Goal: Check status: Check status

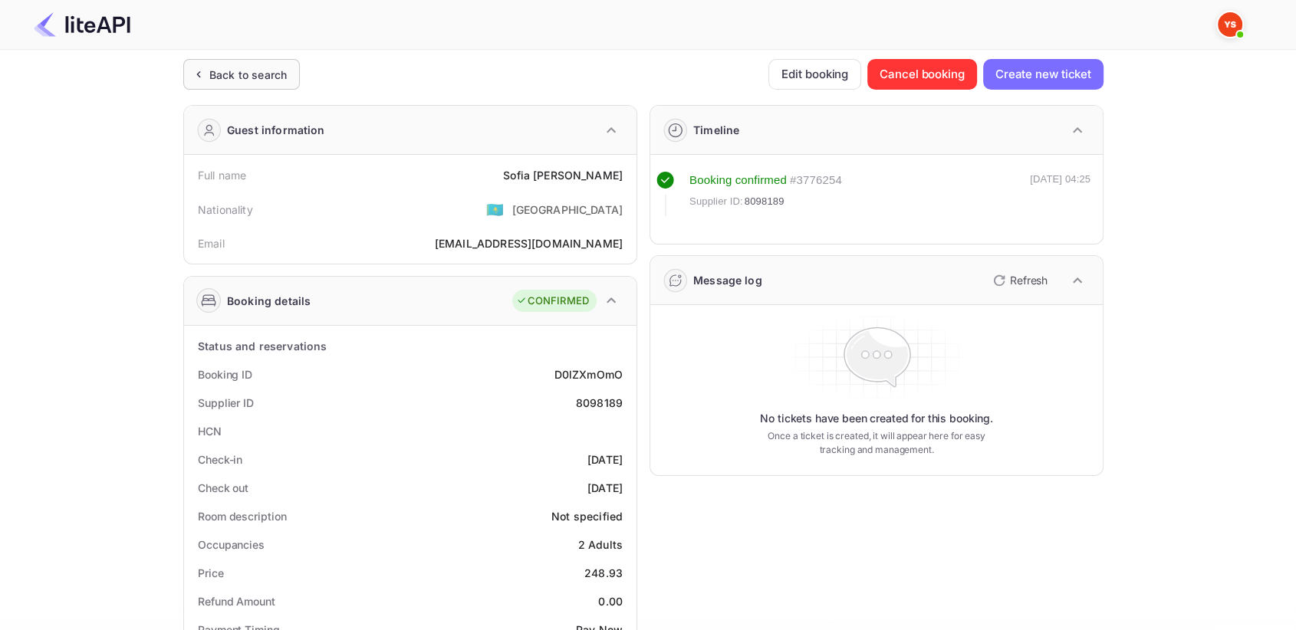
click at [232, 67] on div "Back to search" at bounding box center [247, 75] width 77 height 16
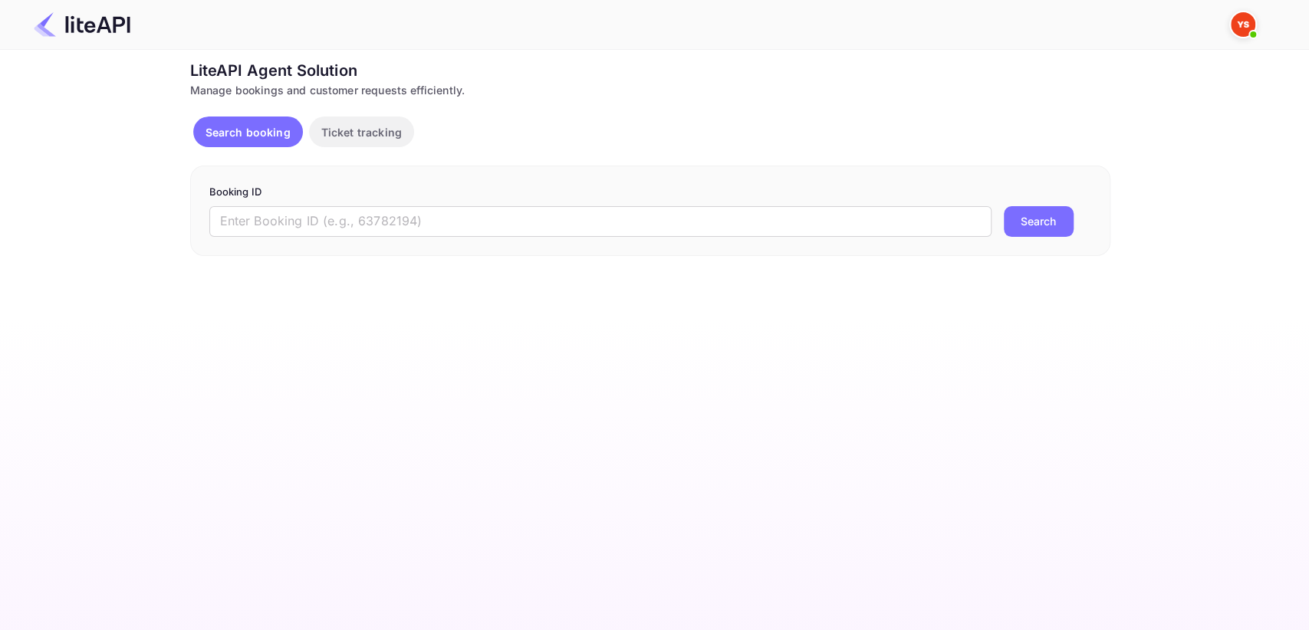
click at [296, 206] on input "text" at bounding box center [600, 221] width 782 height 31
paste input "8793750"
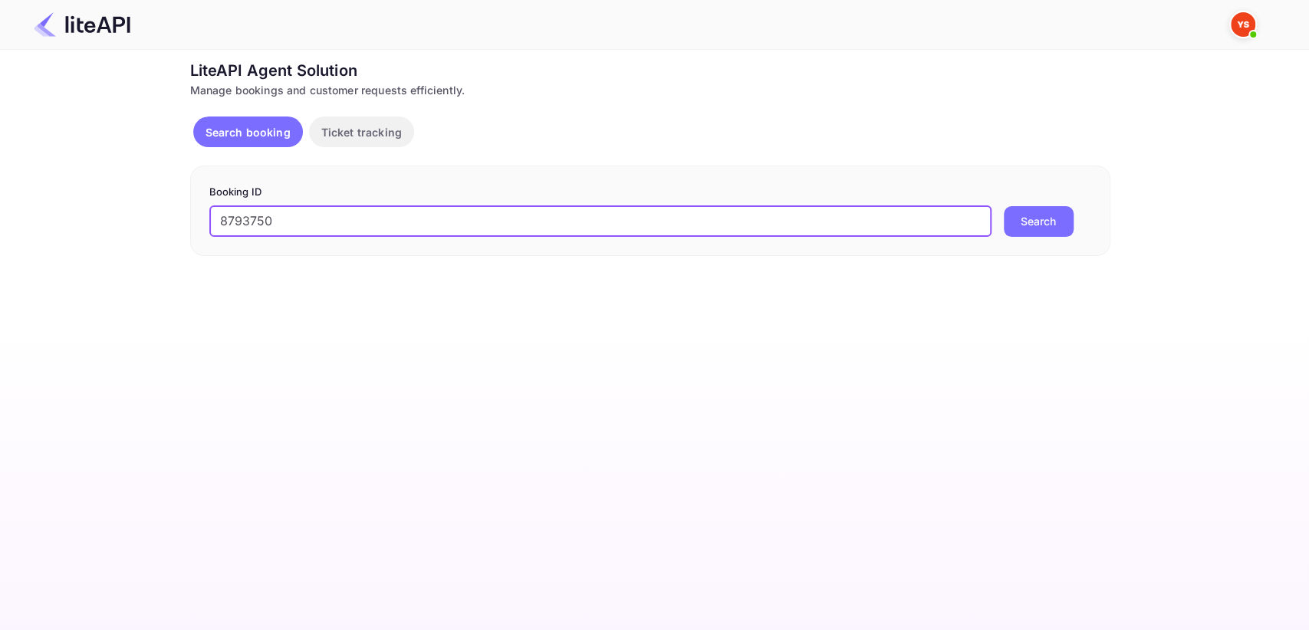
type input "8793750"
click at [1022, 229] on button "Search" at bounding box center [1039, 221] width 70 height 31
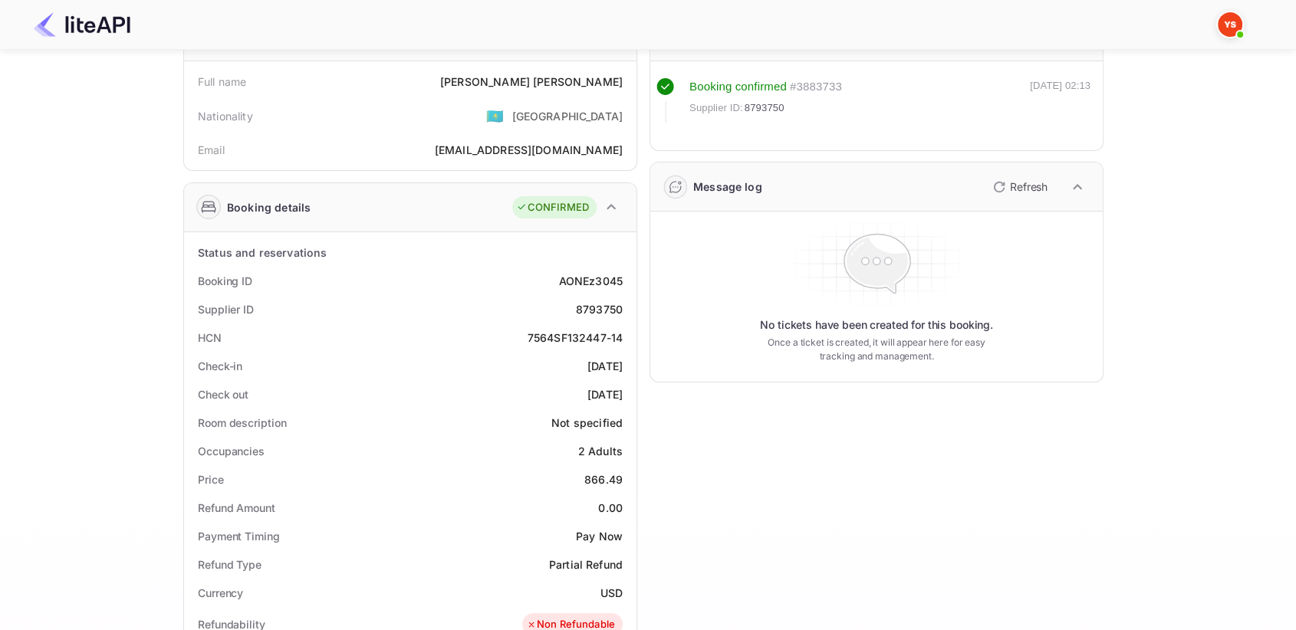
scroll to position [85, 0]
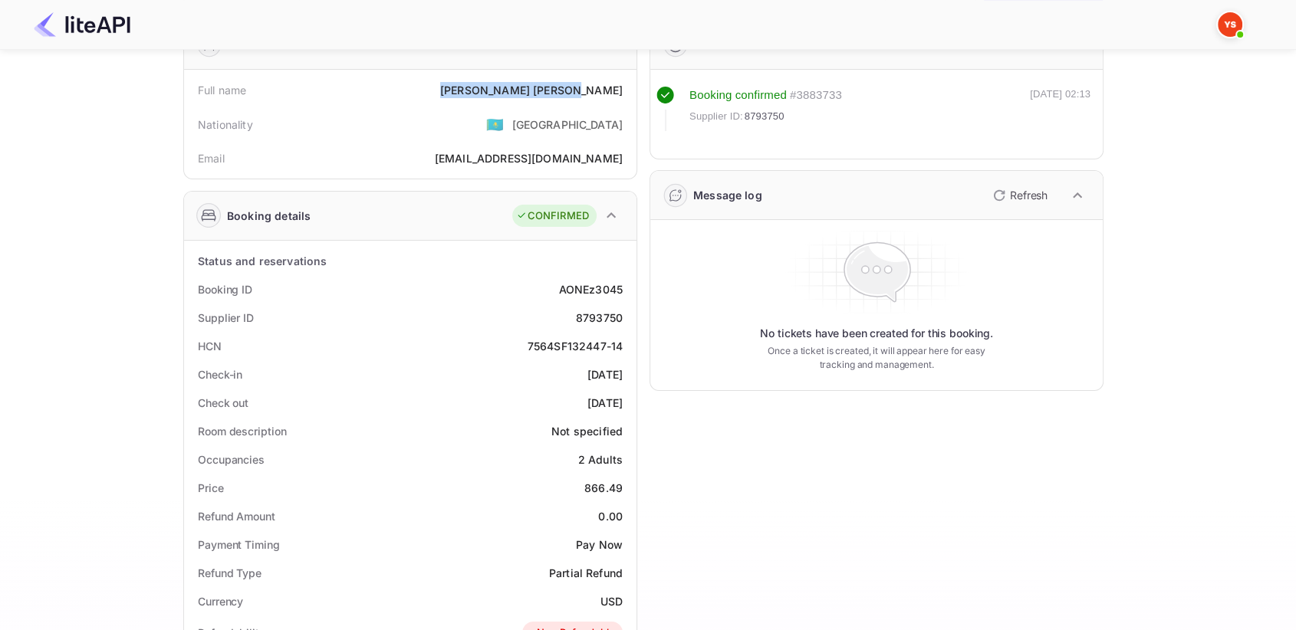
drag, startPoint x: 540, startPoint y: 87, endPoint x: 624, endPoint y: 87, distance: 83.6
click at [624, 87] on div "Full name [PERSON_NAME]" at bounding box center [410, 90] width 440 height 28
copy div "[PERSON_NAME]"
drag, startPoint x: 574, startPoint y: 321, endPoint x: 626, endPoint y: 301, distance: 55.6
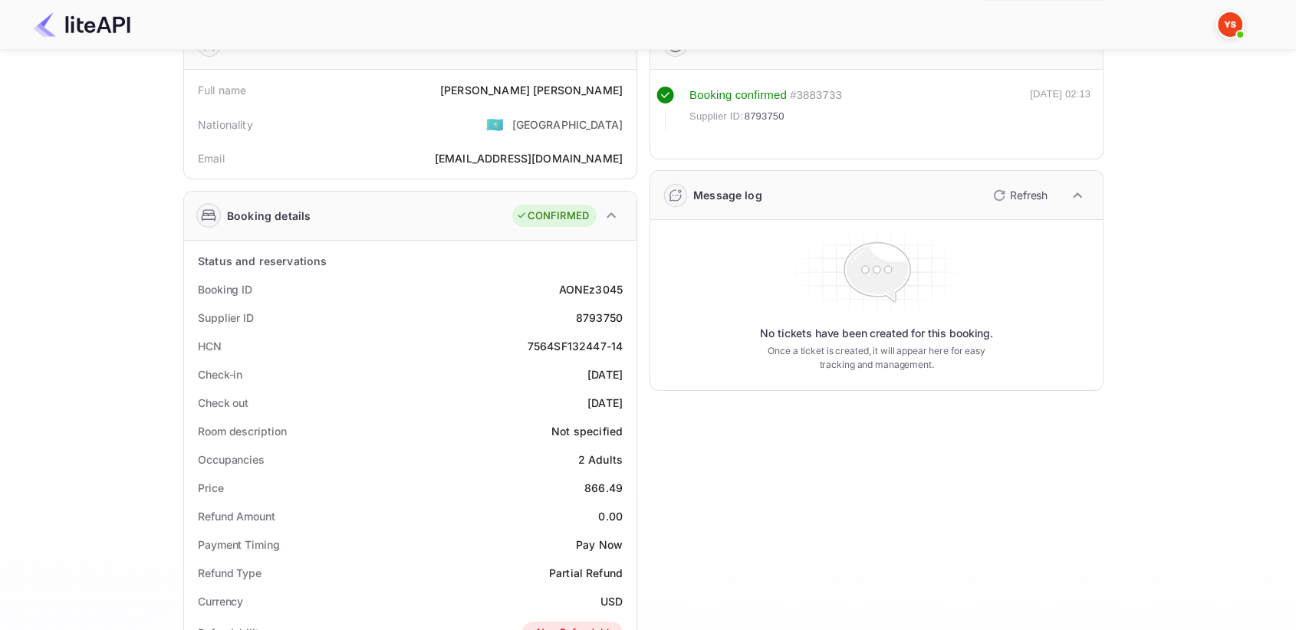
click at [624, 321] on div "Supplier ID 8793750" at bounding box center [410, 318] width 440 height 28
drag, startPoint x: 622, startPoint y: 315, endPoint x: 571, endPoint y: 323, distance: 52.0
click at [571, 323] on div "Supplier ID 8793750" at bounding box center [410, 318] width 440 height 28
copy div "8793750"
drag, startPoint x: 581, startPoint y: 485, endPoint x: 626, endPoint y: 485, distance: 44.5
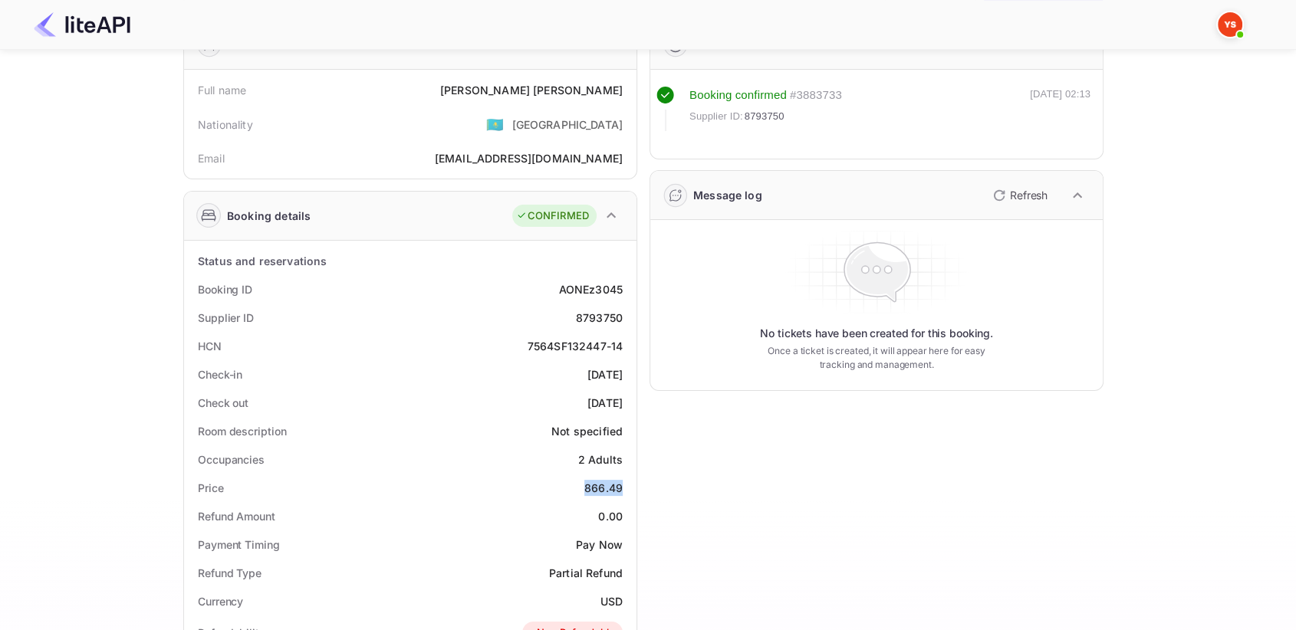
click at [626, 485] on div "Price 866.49" at bounding box center [410, 488] width 440 height 28
copy div "866.49"
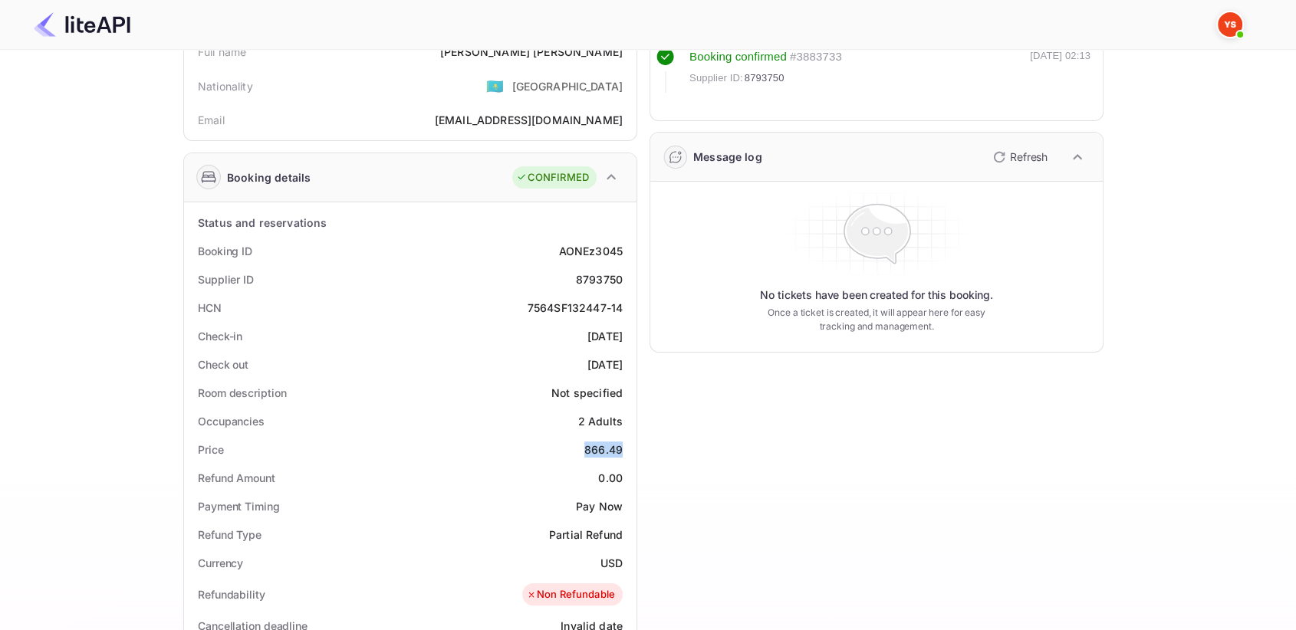
scroll to position [170, 0]
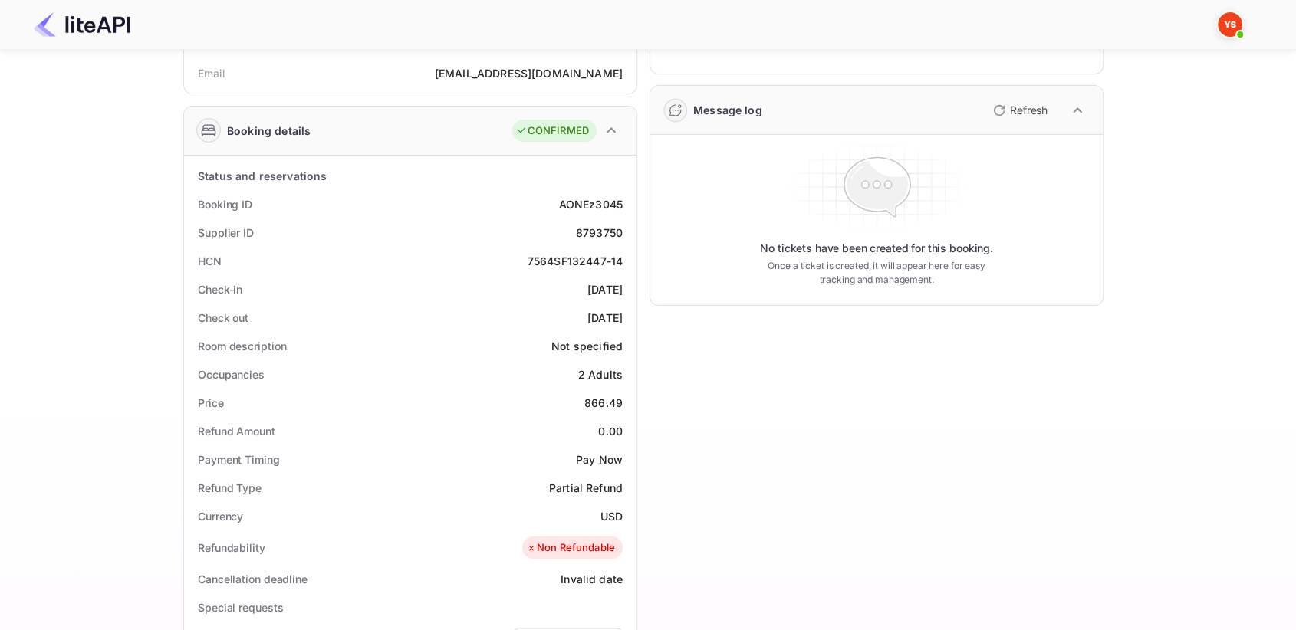
click at [584, 235] on div "8793750" at bounding box center [599, 233] width 47 height 16
copy div "8793750"
